Goal: Transaction & Acquisition: Purchase product/service

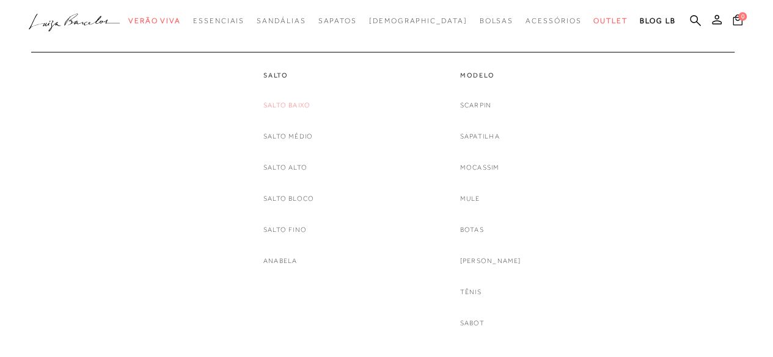
click at [277, 103] on link "Salto Baixo" at bounding box center [286, 105] width 47 height 13
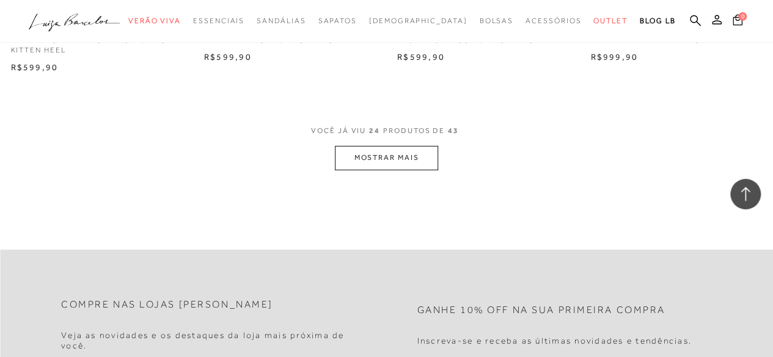
scroll to position [2200, 0]
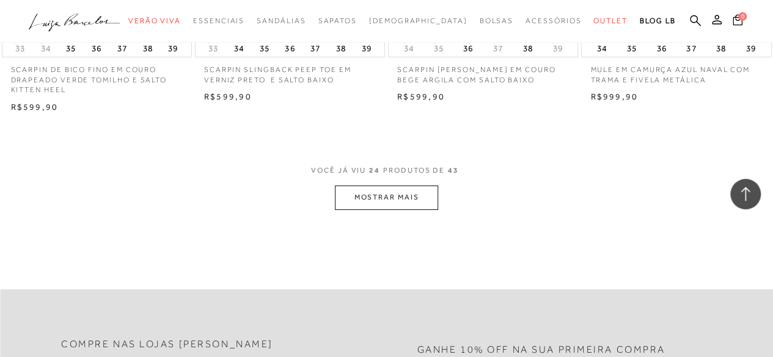
click at [392, 182] on span "VOCÊ JÁ VIU 24 PRODUTOS DE 43" at bounding box center [386, 175] width 151 height 22
click at [394, 191] on button "MOSTRAR MAIS" at bounding box center [386, 198] width 103 height 24
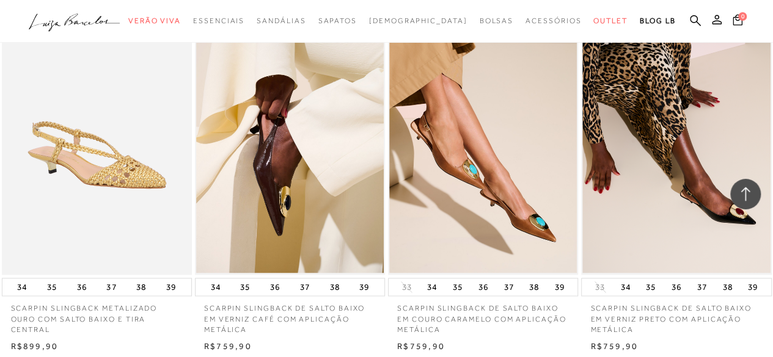
scroll to position [801, 0]
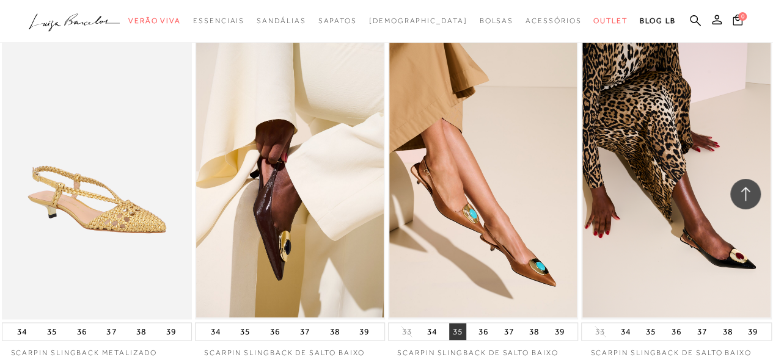
click at [458, 331] on button "35" at bounding box center [457, 331] width 17 height 17
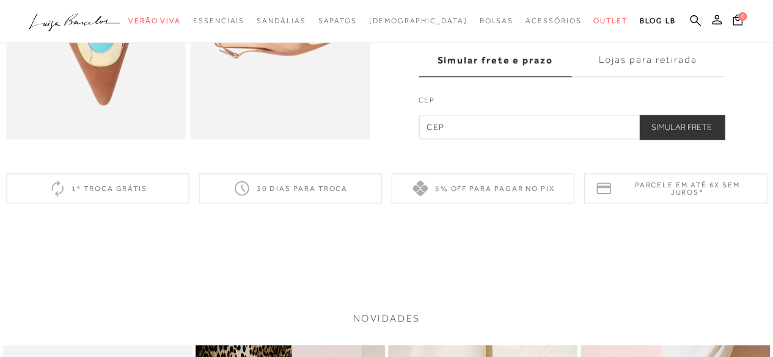
scroll to position [489, 0]
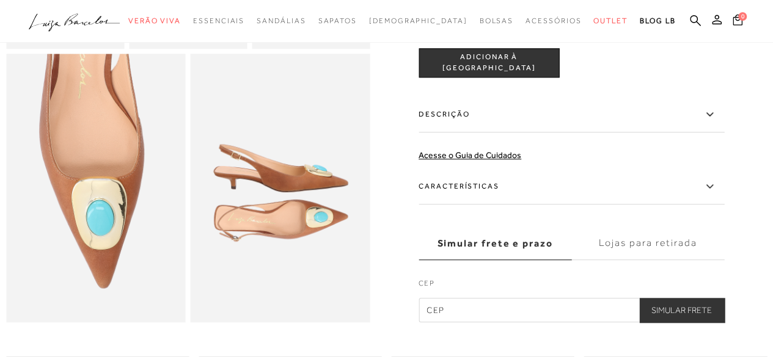
click at [493, 75] on button "ADICIONAR À [GEOGRAPHIC_DATA]" at bounding box center [489, 62] width 141 height 29
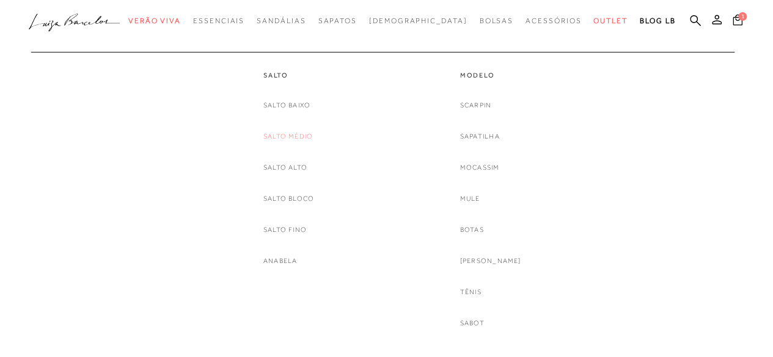
click at [290, 136] on link "Salto Médio" at bounding box center [287, 136] width 49 height 13
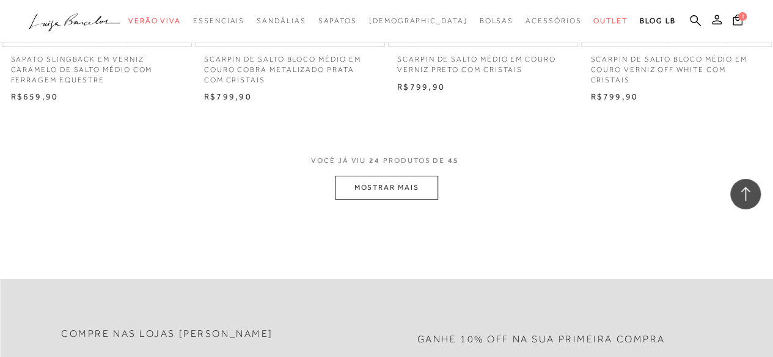
scroll to position [2261, 0]
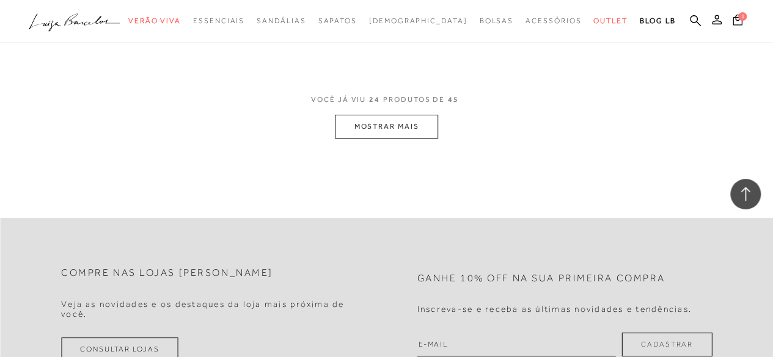
click at [414, 130] on button "MOSTRAR MAIS" at bounding box center [386, 127] width 103 height 24
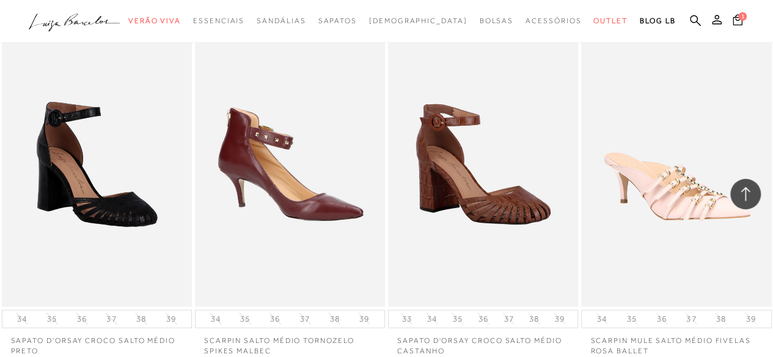
scroll to position [3727, 0]
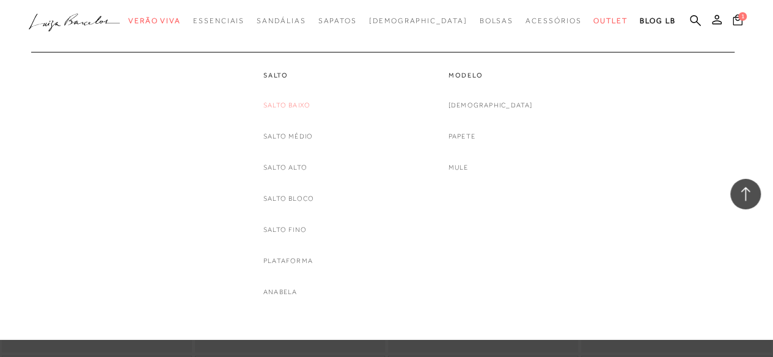
click at [295, 108] on link "Salto Baixo" at bounding box center [286, 105] width 47 height 13
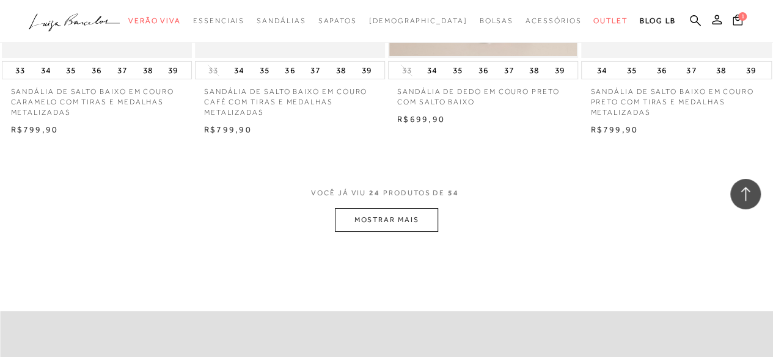
scroll to position [2322, 0]
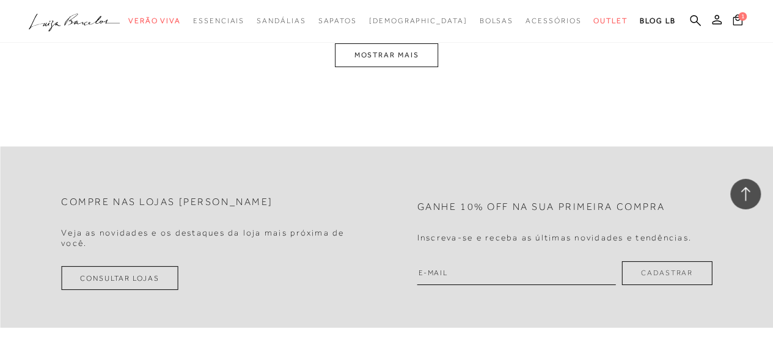
click at [355, 67] on button "MOSTRAR MAIS" at bounding box center [386, 55] width 103 height 24
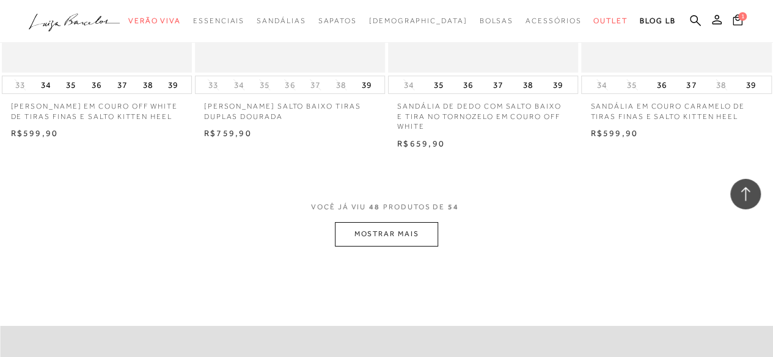
scroll to position [4368, 0]
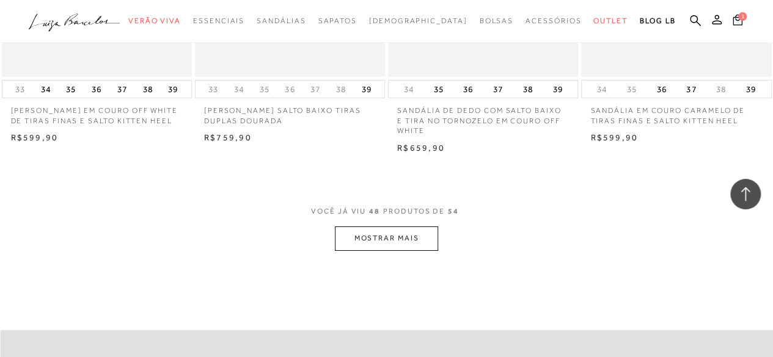
click at [397, 251] on button "MOSTRAR MAIS" at bounding box center [386, 239] width 103 height 24
